Goal: Task Accomplishment & Management: Complete application form

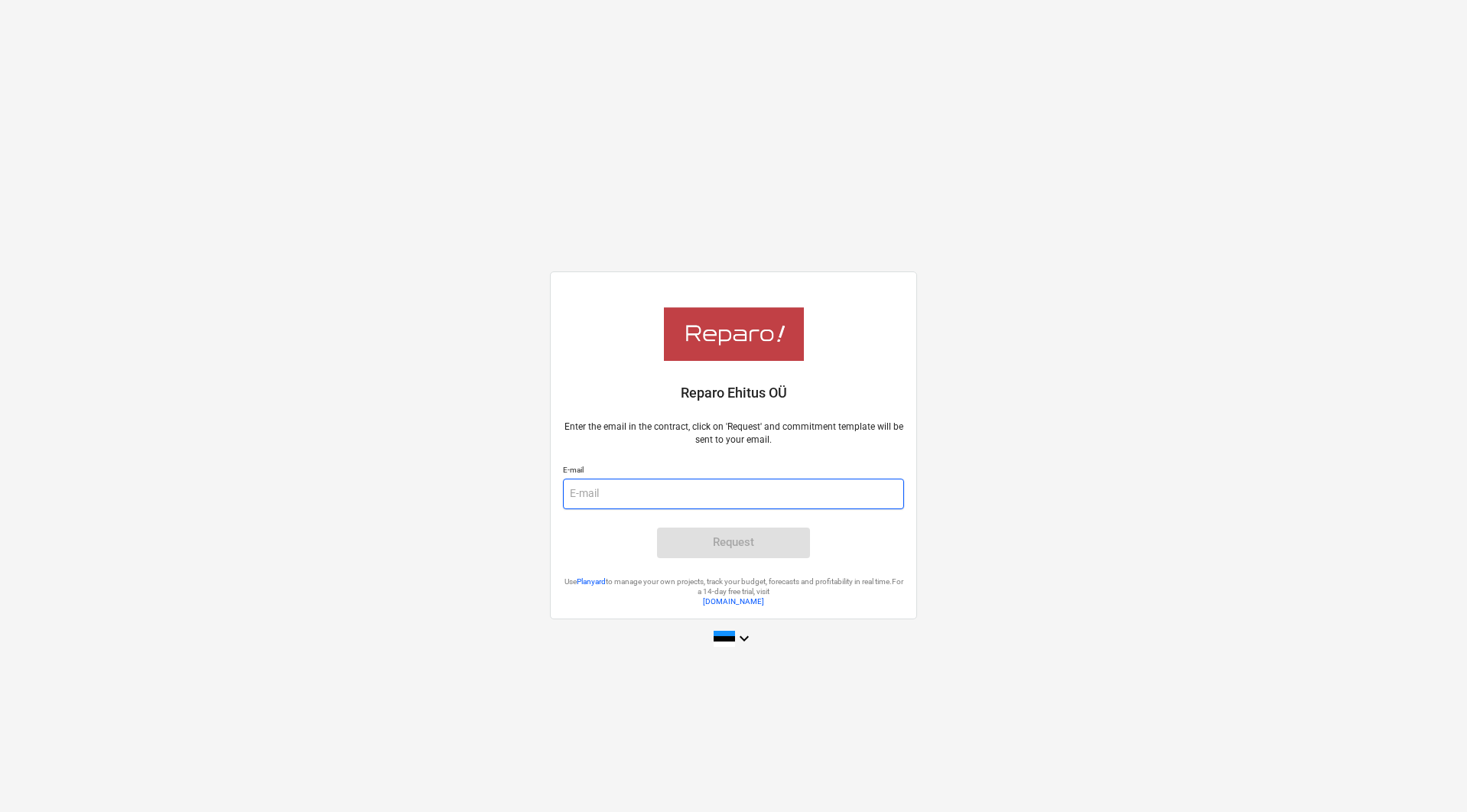
click at [712, 492] on input "email" at bounding box center [733, 494] width 341 height 31
type input "[PERSON_NAME][EMAIL_ADDRESS][DOMAIN_NAME]"
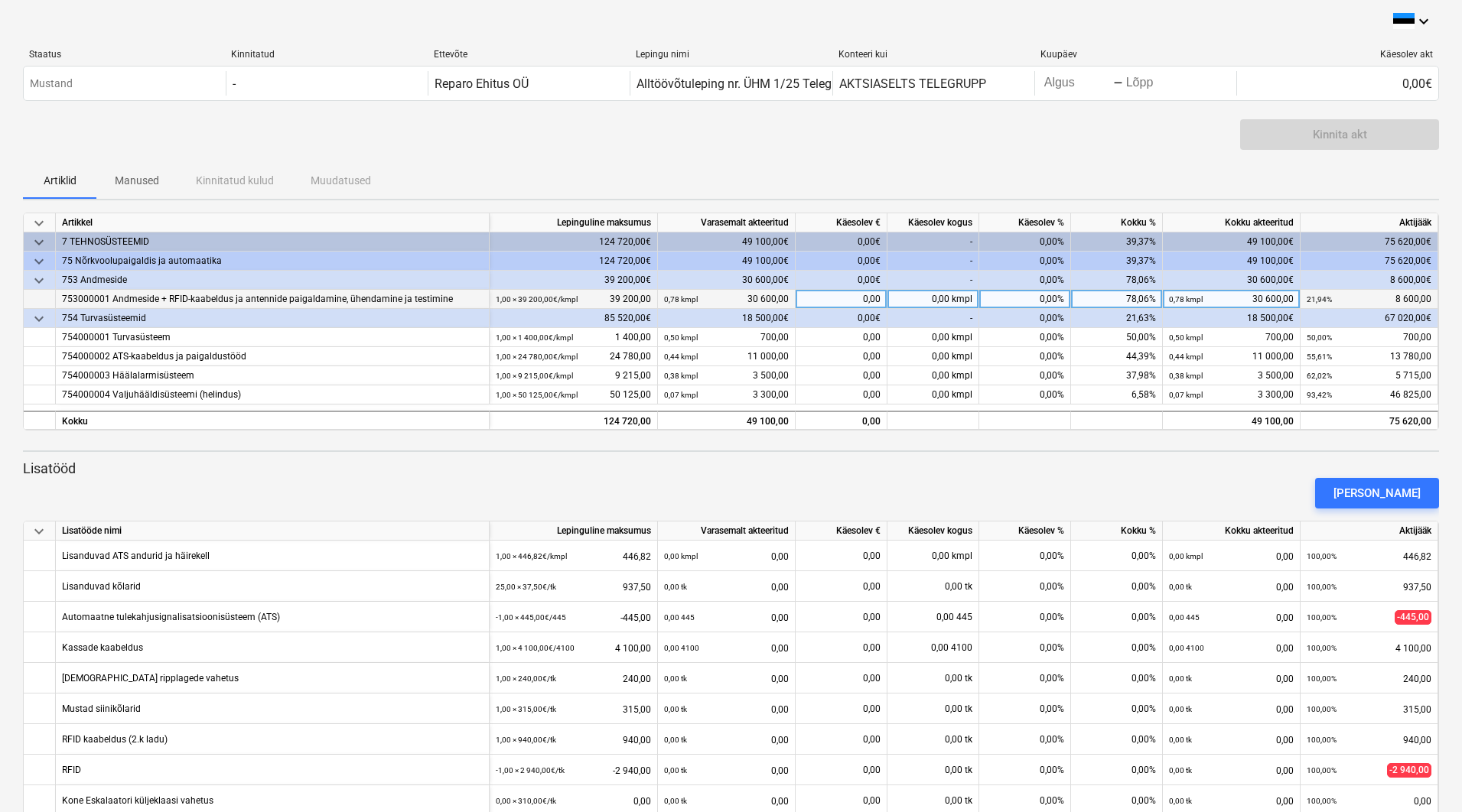
click at [852, 298] on div "0,00" at bounding box center [842, 299] width 92 height 19
type input "8600"
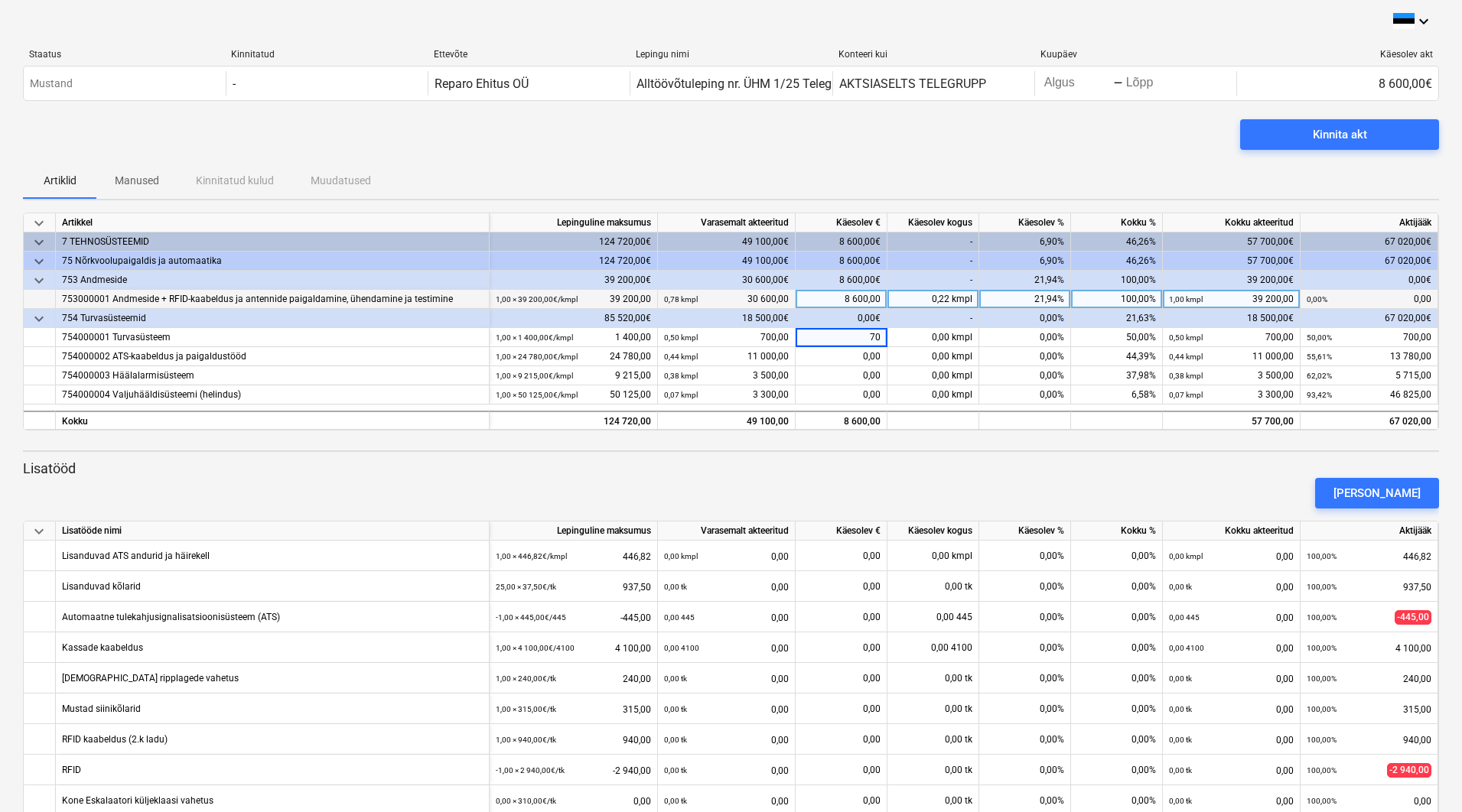
type input "700"
type input "13780"
type input "5715"
type input "46825"
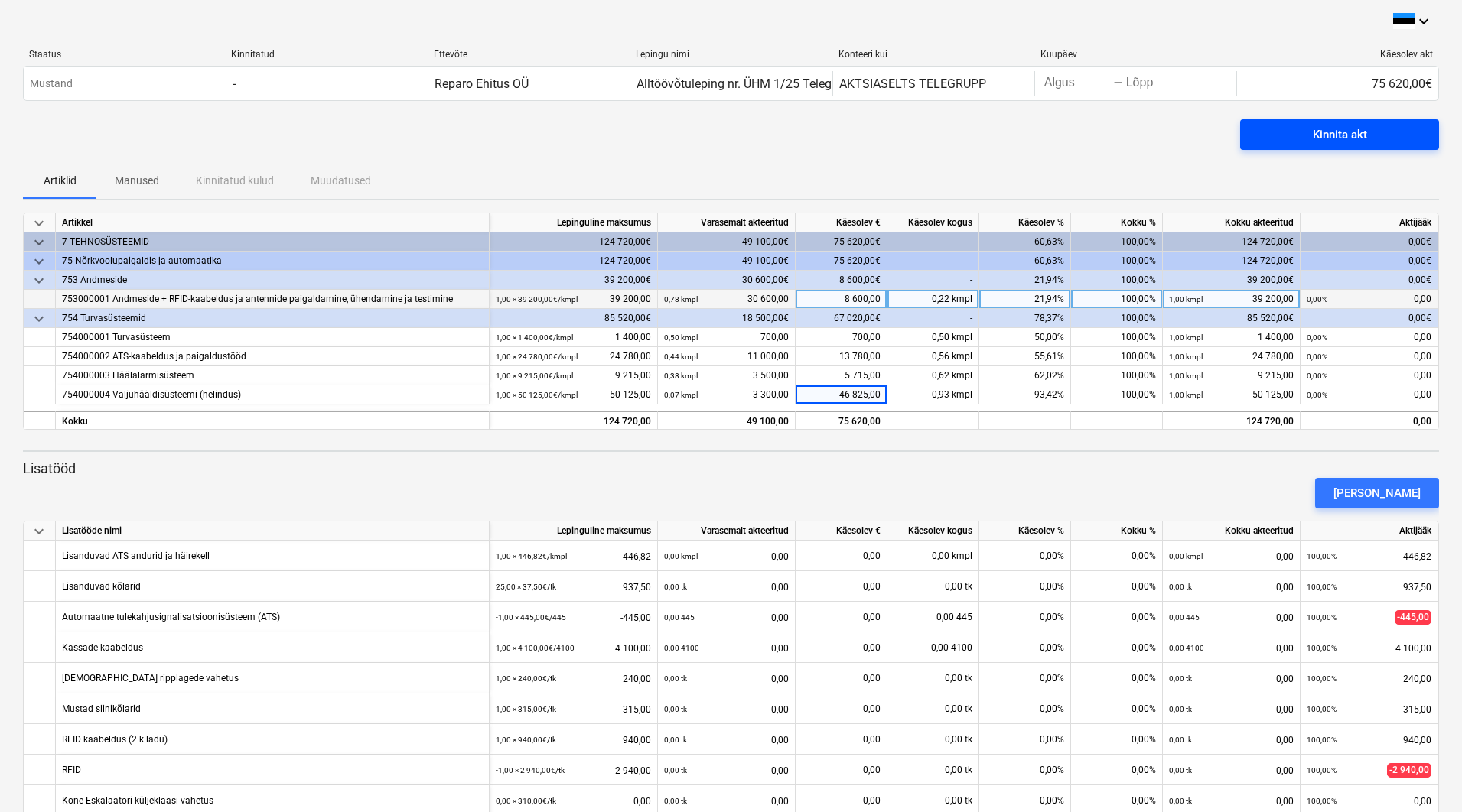
click at [1385, 133] on span "Kinnita akt" at bounding box center [1339, 135] width 162 height 20
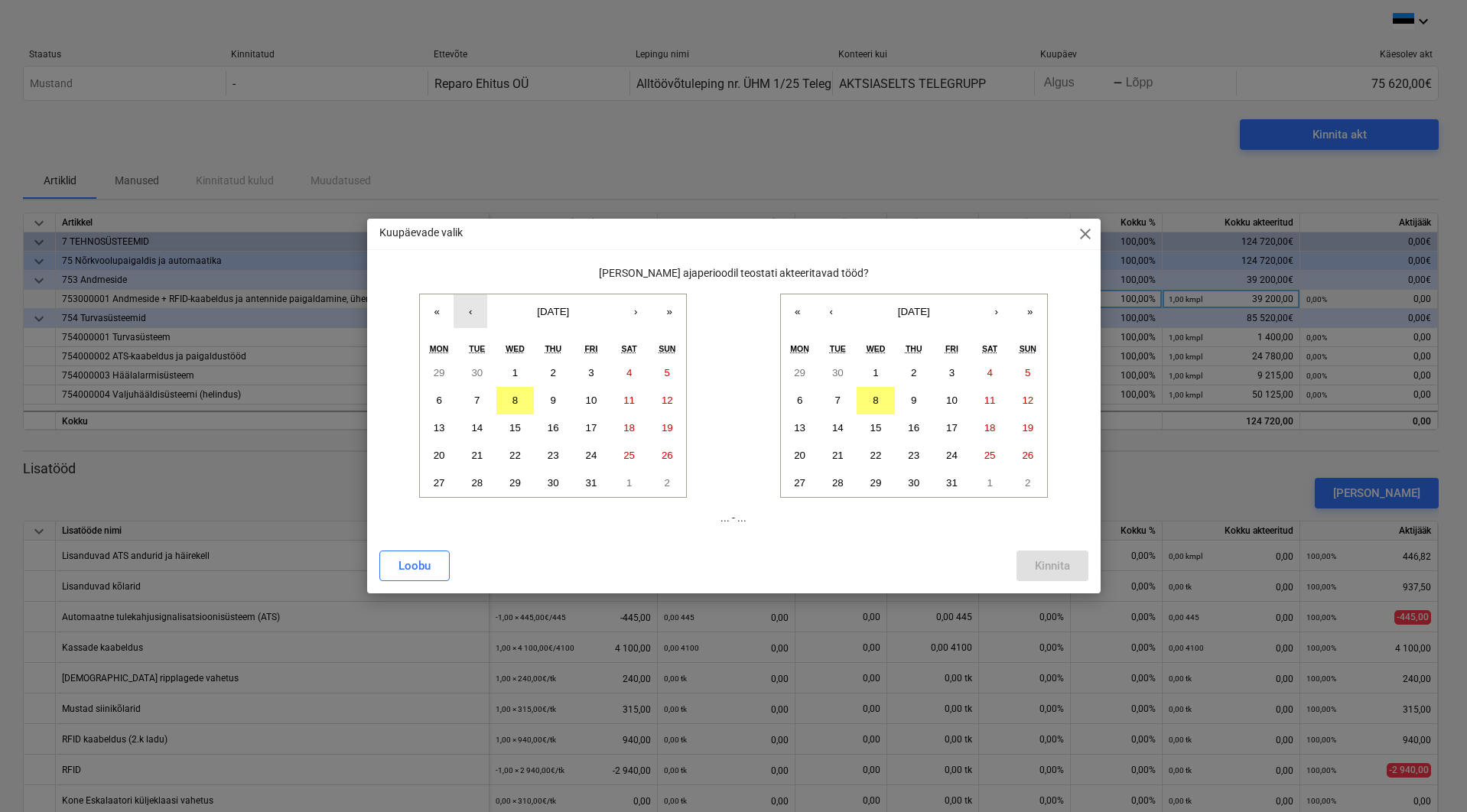
click at [461, 312] on button "‹" at bounding box center [470, 311] width 34 height 34
click at [444, 373] on button "1" at bounding box center [439, 373] width 38 height 27
click at [481, 474] on button "30" at bounding box center [477, 483] width 38 height 27
click at [449, 373] on button "1" at bounding box center [439, 373] width 38 height 27
click at [827, 307] on button "‹" at bounding box center [831, 311] width 34 height 34
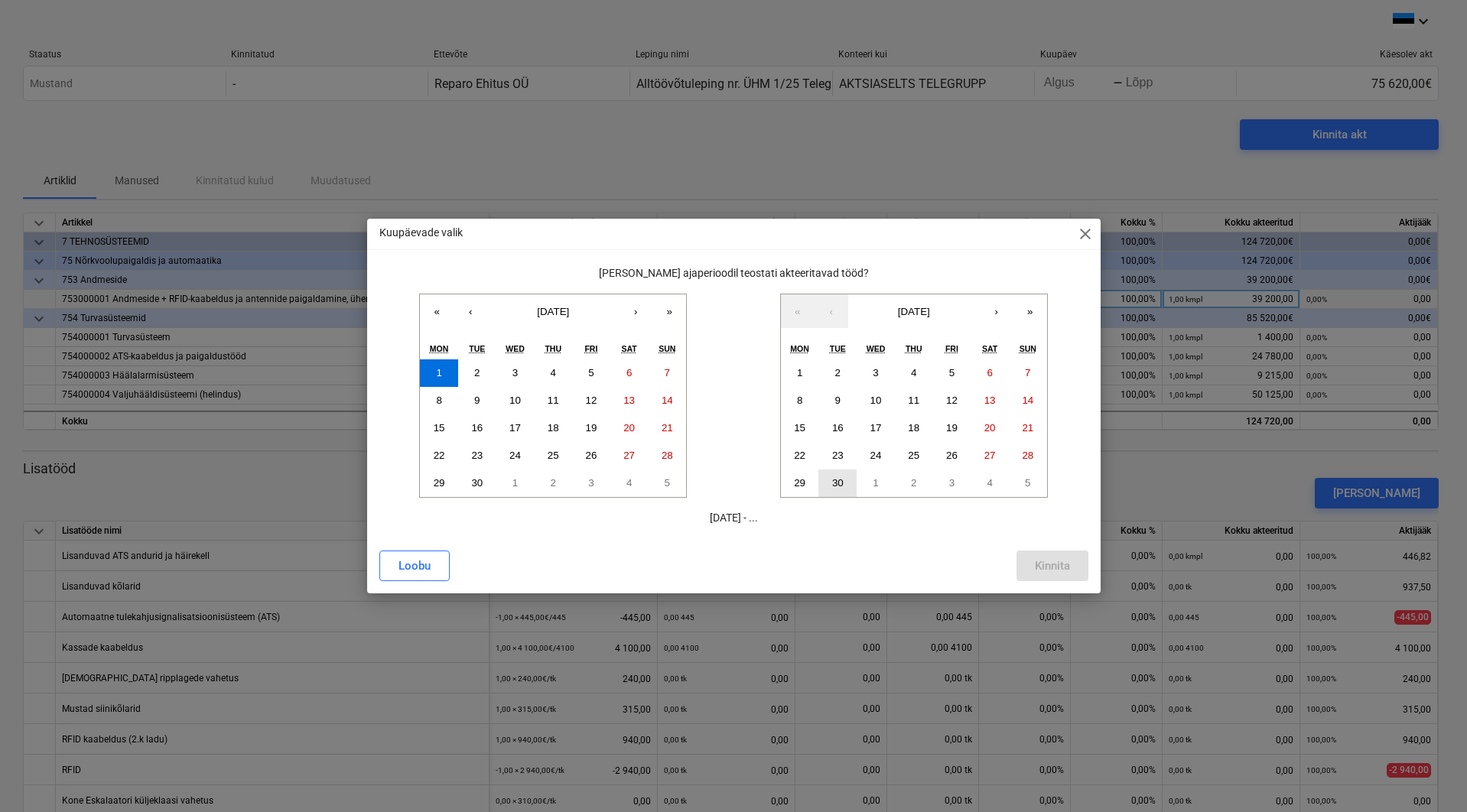
click at [840, 477] on abbr "30" at bounding box center [838, 483] width 11 height 11
click at [1065, 564] on div "Kinnita" at bounding box center [1052, 565] width 35 height 20
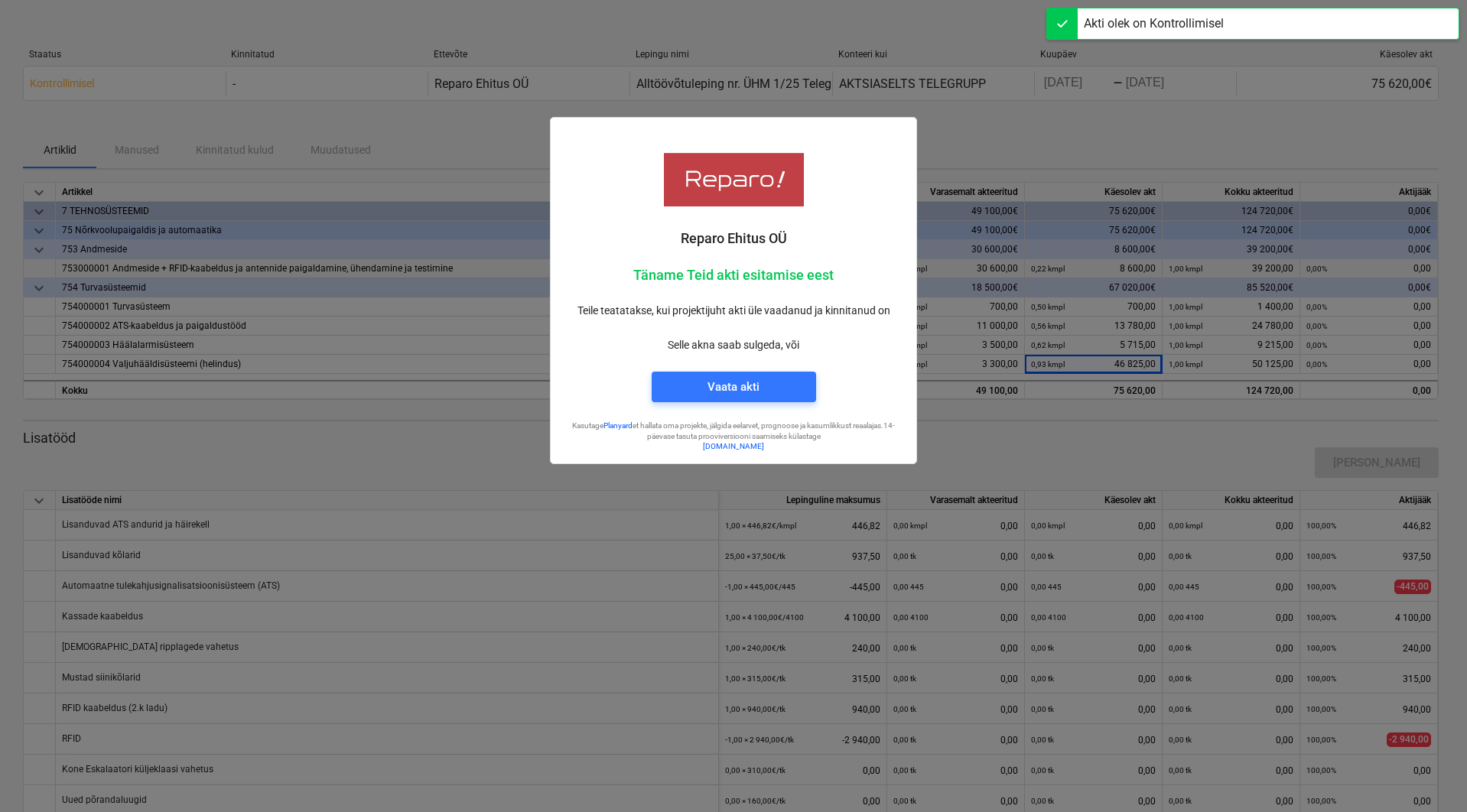
click at [1027, 115] on div at bounding box center [733, 406] width 1467 height 812
